Goal: Task Accomplishment & Management: Use online tool/utility

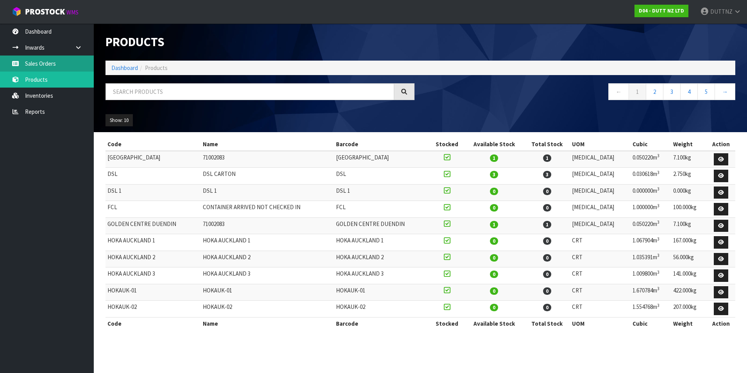
click at [34, 61] on link "Sales Orders" at bounding box center [47, 63] width 94 height 16
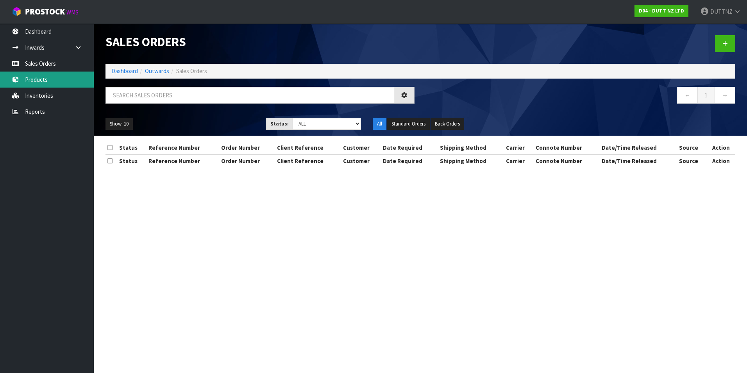
click at [37, 82] on body "Toggle navigation ProStock WMS D04 - DUTT NZ LTD DUTTNZ Logout Dashboard Inward…" at bounding box center [373, 186] width 747 height 373
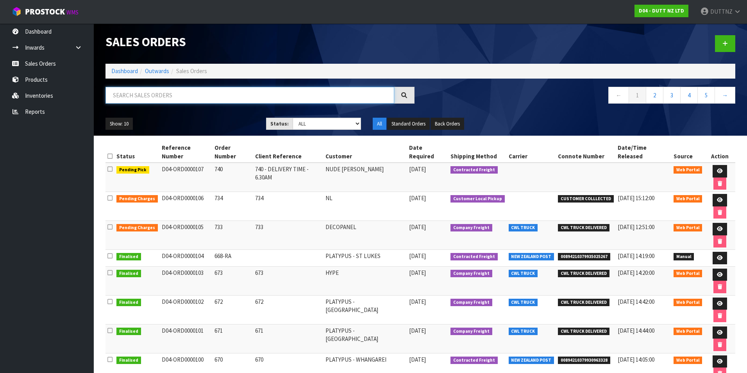
click at [177, 92] on input "text" at bounding box center [250, 95] width 289 height 17
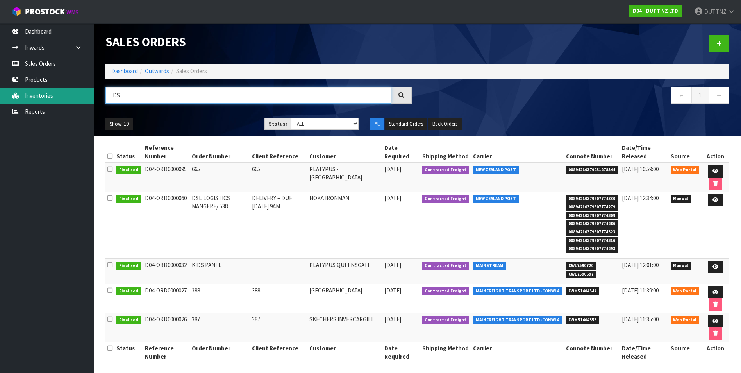
type input "DS"
click at [48, 98] on link "Inventories" at bounding box center [47, 96] width 94 height 16
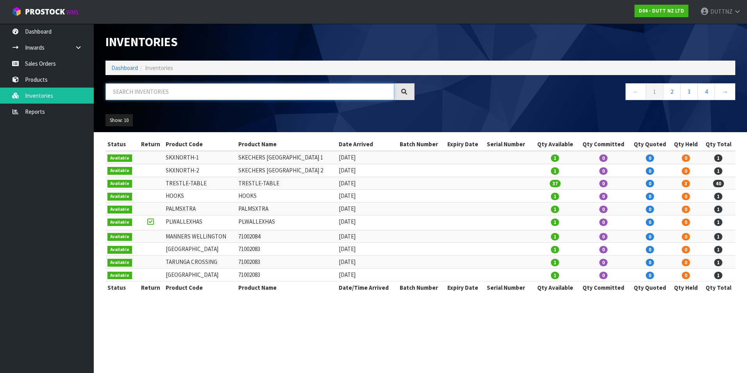
click at [147, 92] on input "text" at bounding box center [250, 91] width 289 height 17
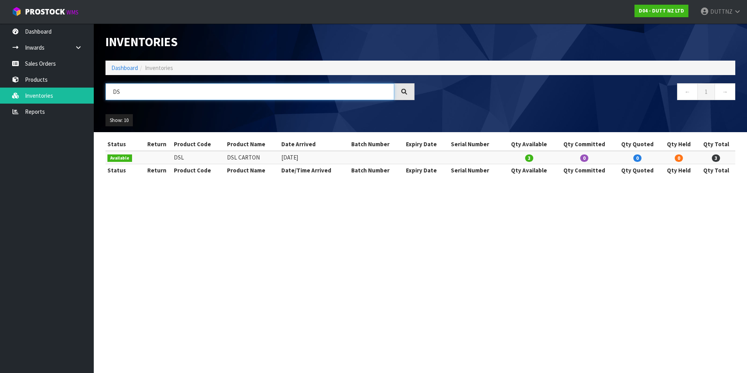
type input "DS"
click at [54, 66] on link "Sales Orders" at bounding box center [47, 63] width 94 height 16
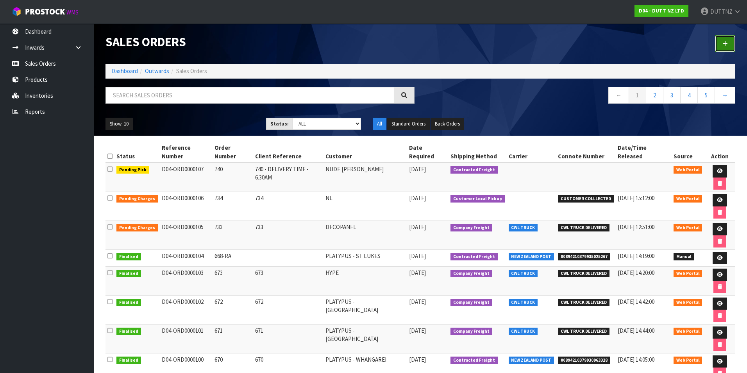
click at [730, 51] on link at bounding box center [725, 43] width 20 height 17
